Goal: Task Accomplishment & Management: Manage account settings

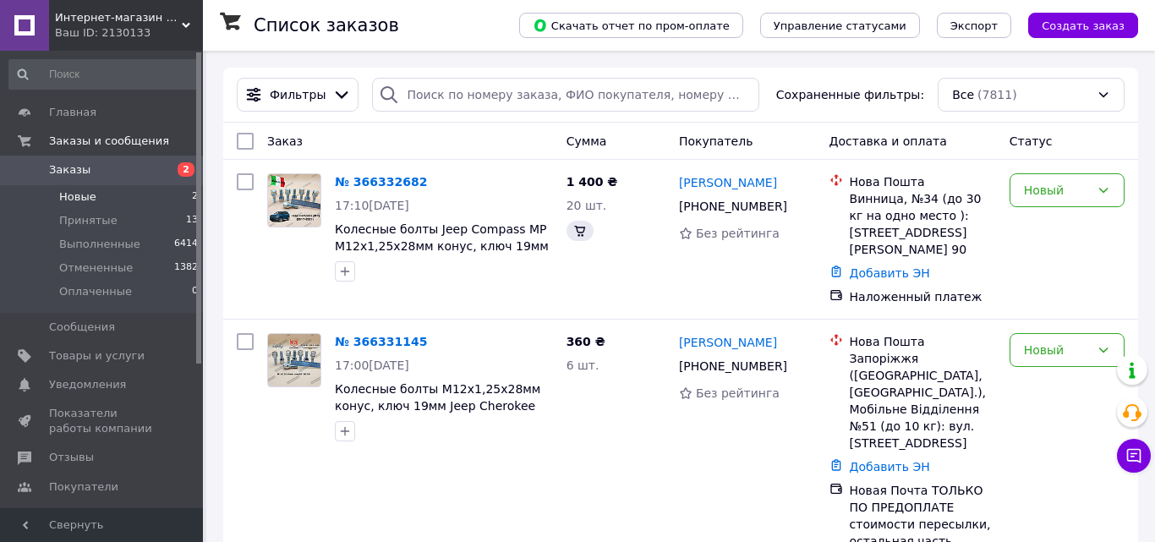
click at [87, 198] on span "Новые" at bounding box center [77, 196] width 37 height 15
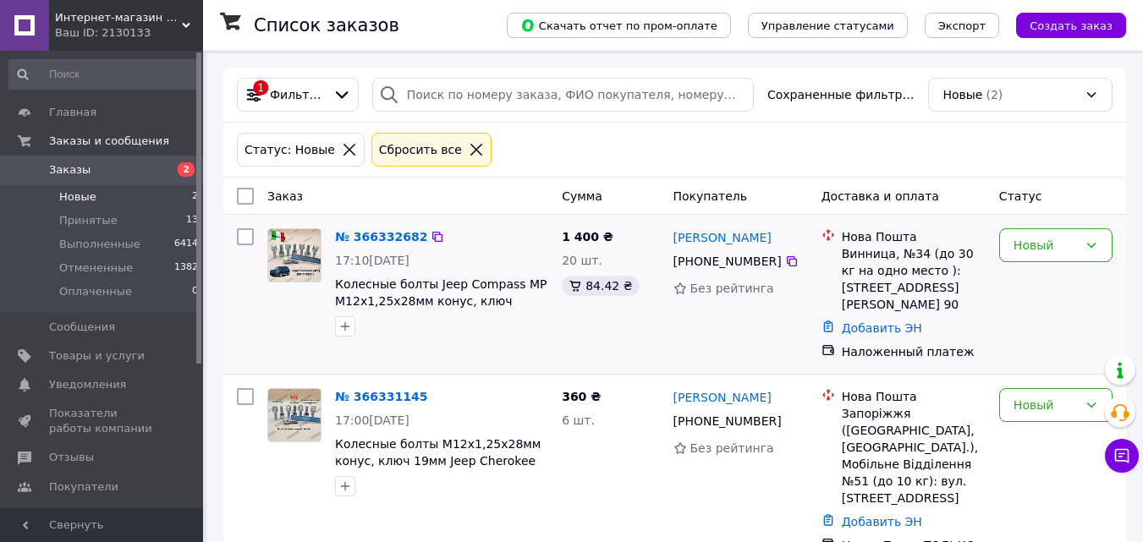
drag, startPoint x: 694, startPoint y: 260, endPoint x: 770, endPoint y: 263, distance: 75.4
click at [770, 263] on div "[PHONE_NUMBER]" at bounding box center [727, 262] width 115 height 24
copy div "0 97 335 20 02"
drag, startPoint x: 771, startPoint y: 239, endPoint x: 675, endPoint y: 237, distance: 95.6
click at [675, 237] on div "[PERSON_NAME]" at bounding box center [741, 237] width 138 height 21
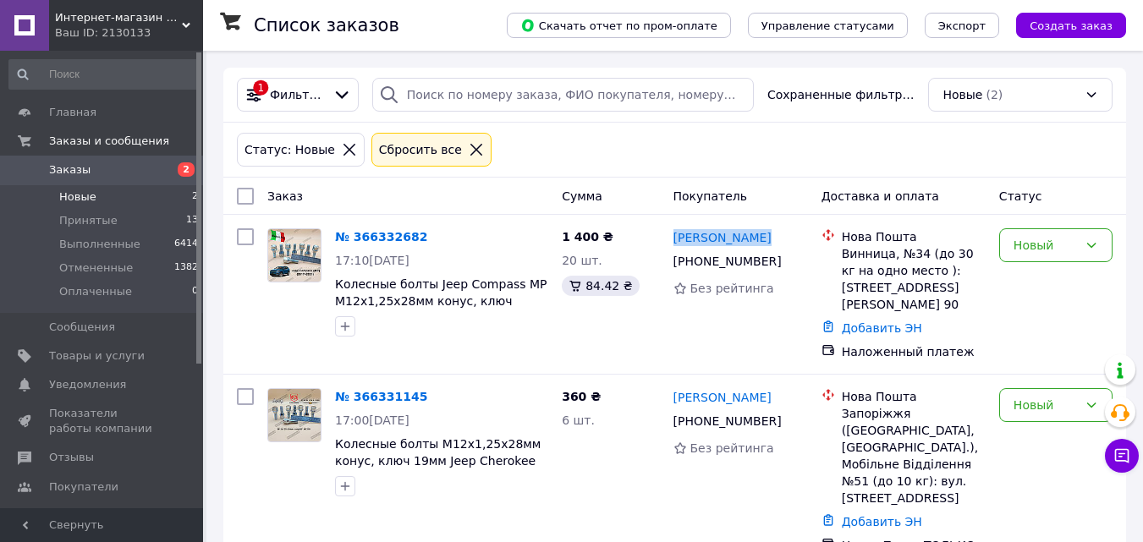
copy link "[PERSON_NAME]"
drag, startPoint x: 842, startPoint y: 255, endPoint x: 886, endPoint y: 256, distance: 44.8
click at [886, 256] on div "Винница, №34 (до 30 кг на одно место ): [STREET_ADDRESS][PERSON_NAME] 90" at bounding box center [914, 279] width 144 height 68
copy div "Винница"
click at [905, 331] on link "Добавить ЭН" at bounding box center [882, 328] width 80 height 14
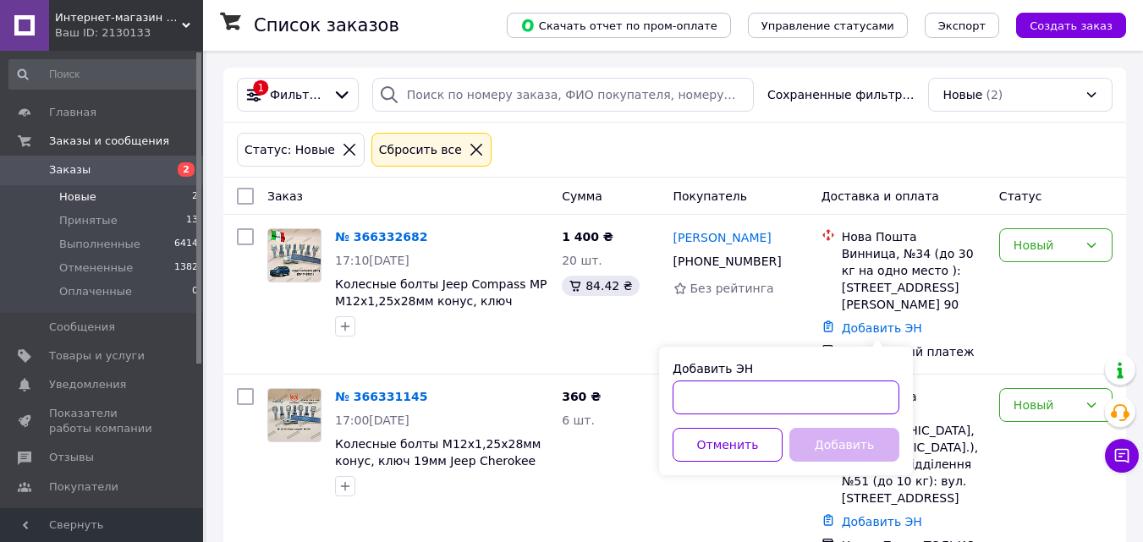
click at [772, 398] on input "Добавить ЭН" at bounding box center [785, 398] width 227 height 34
paste input "20451269201539"
type input "20451269201539"
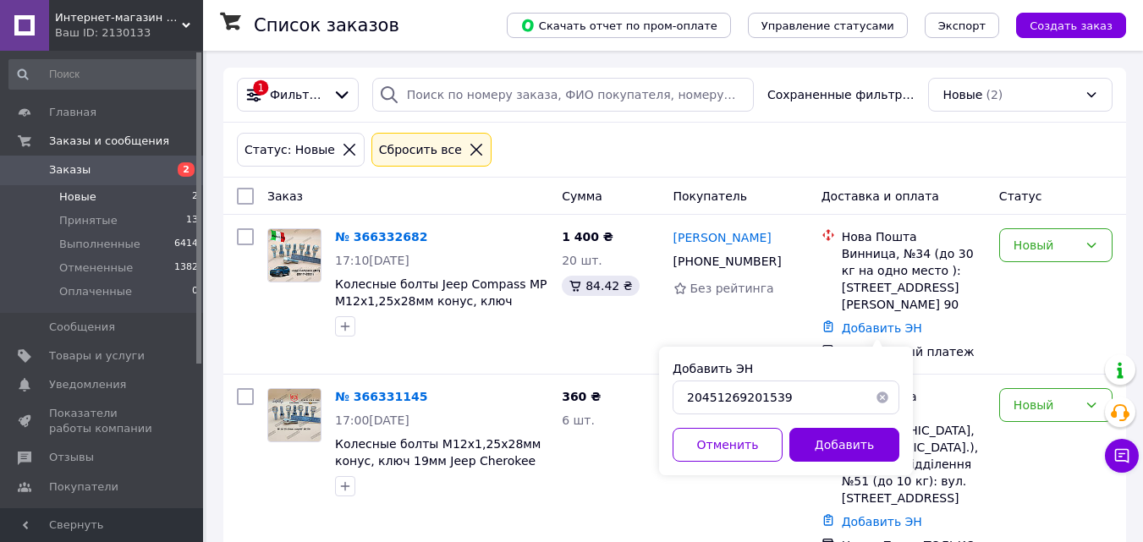
click at [864, 443] on button "Добавить" at bounding box center [844, 445] width 110 height 34
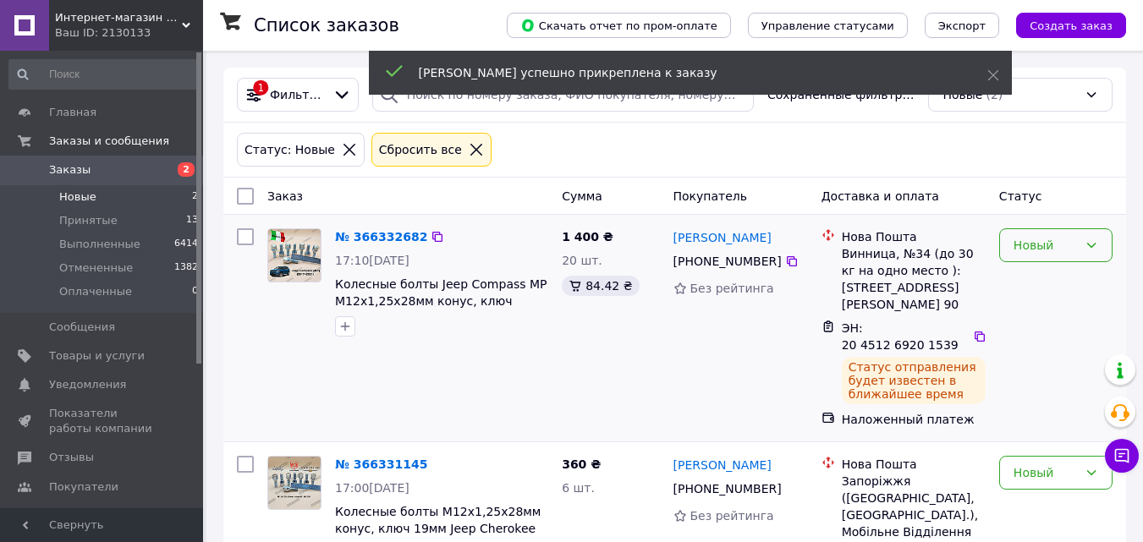
click at [1088, 247] on icon at bounding box center [1091, 246] width 14 height 14
click at [1030, 284] on li "Принят" at bounding box center [1056, 282] width 112 height 30
